Goal: Transaction & Acquisition: Download file/media

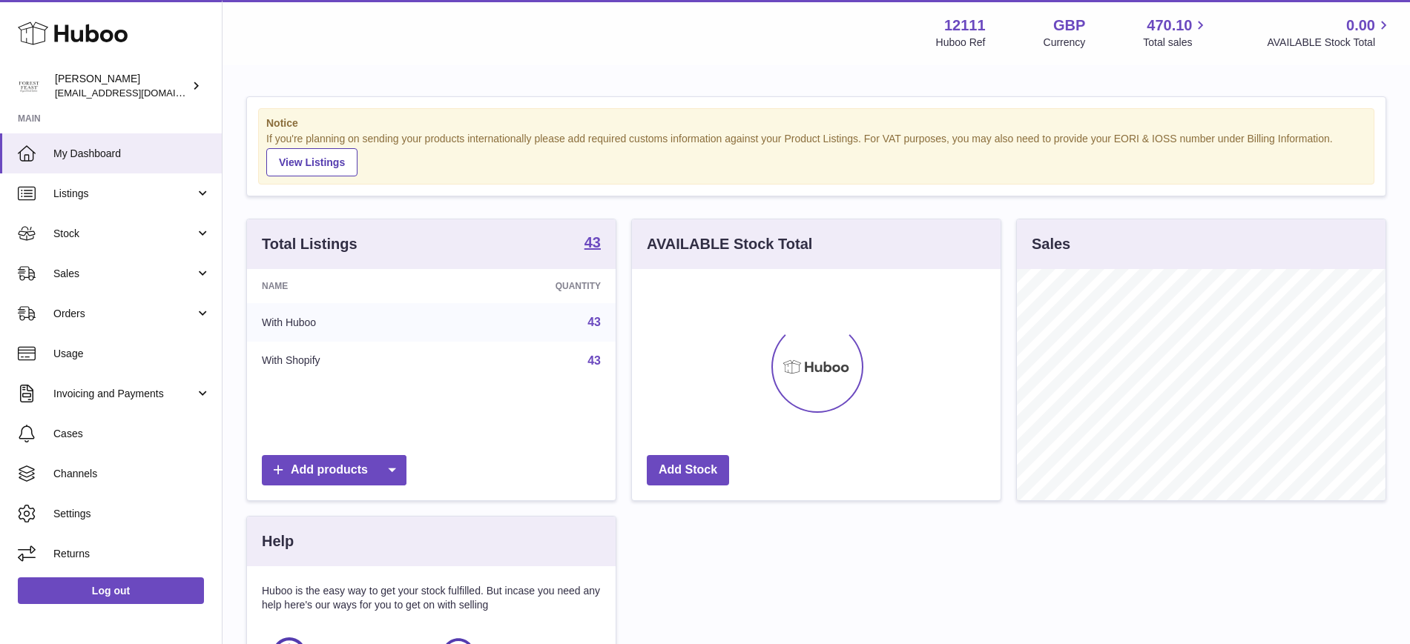
scroll to position [231, 369]
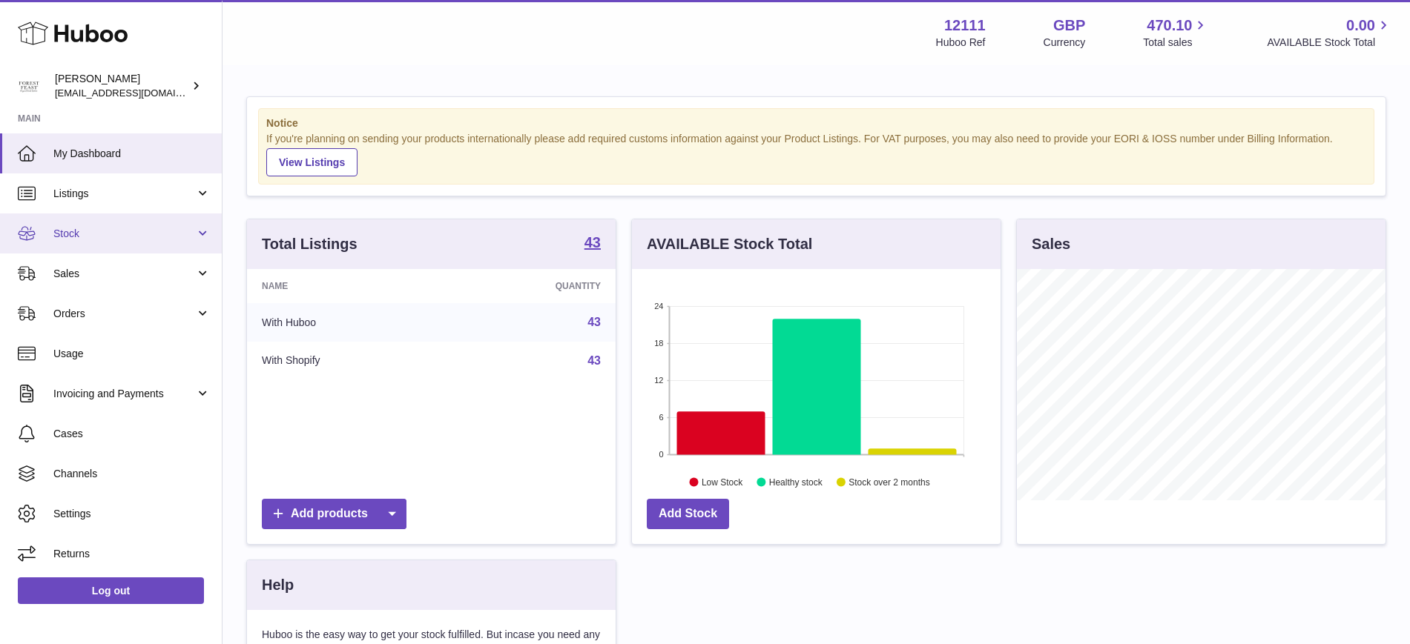
click at [197, 230] on link "Stock" at bounding box center [111, 234] width 222 height 40
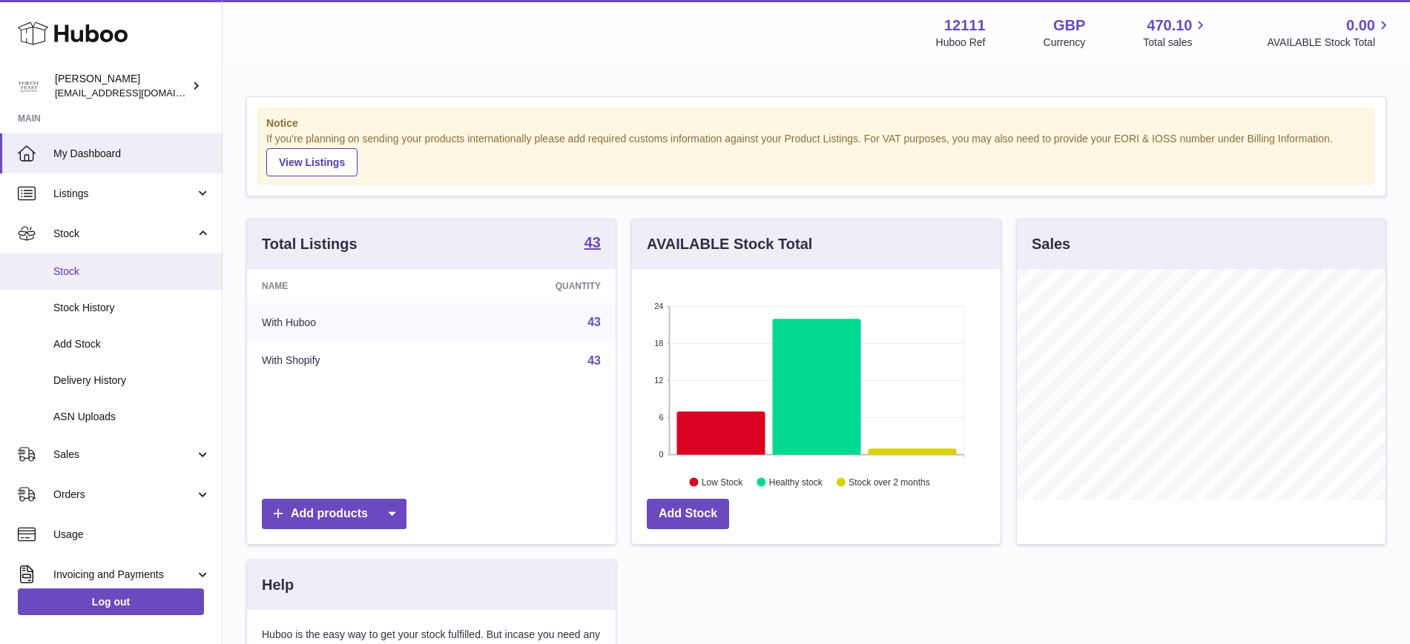
click at [175, 280] on link "Stock" at bounding box center [111, 272] width 222 height 36
click at [99, 274] on span "Stock" at bounding box center [131, 272] width 157 height 14
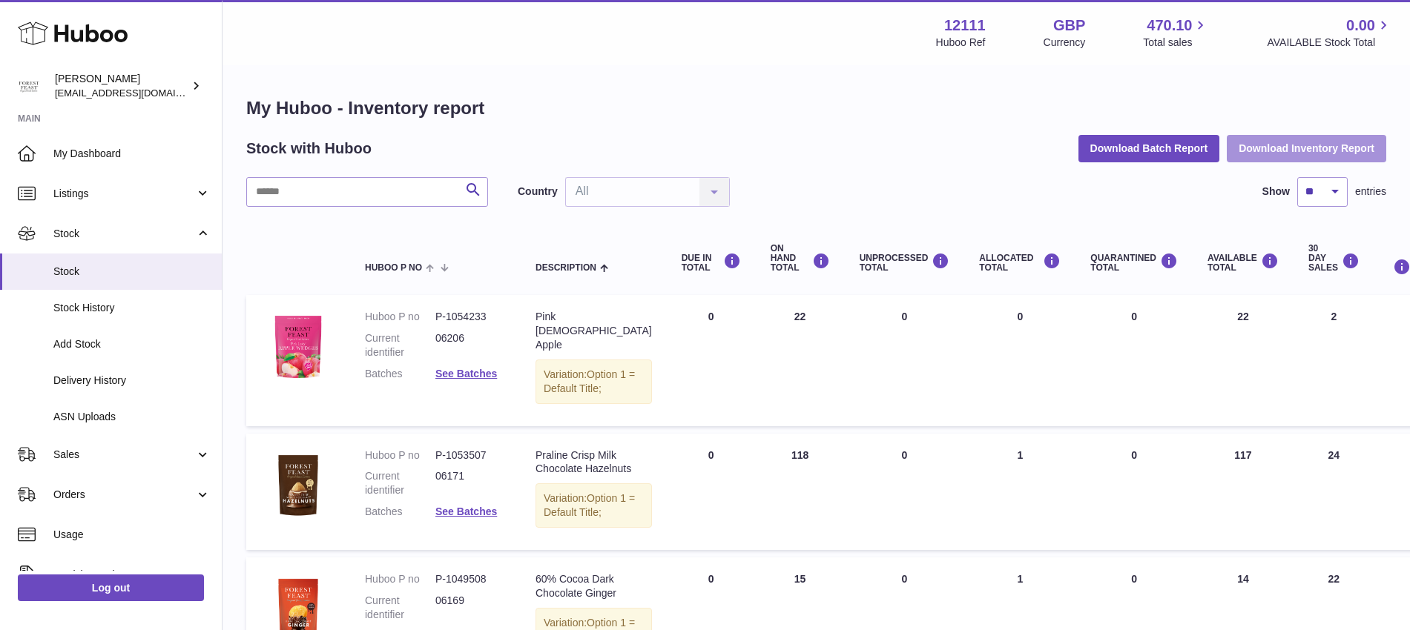
click at [1261, 144] on button "Download Inventory Report" at bounding box center [1306, 148] width 159 height 27
